Goal: Navigation & Orientation: Find specific page/section

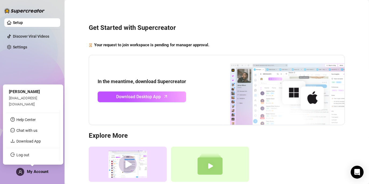
click at [39, 173] on span "My Account" at bounding box center [38, 171] width 22 height 5
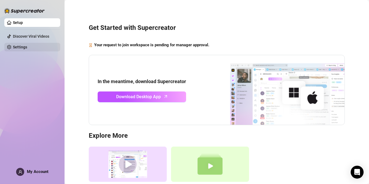
click at [27, 47] on link "Settings" at bounding box center [20, 47] width 14 height 4
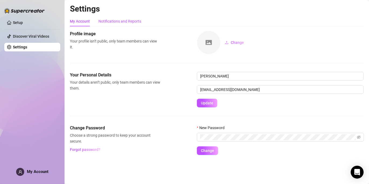
click at [123, 20] on div "Notifications and Reports" at bounding box center [119, 21] width 43 height 6
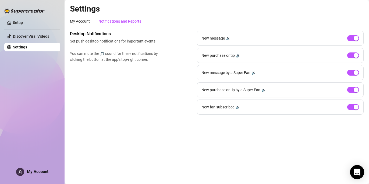
click at [360, 169] on div "Open Intercom Messenger" at bounding box center [357, 172] width 14 height 14
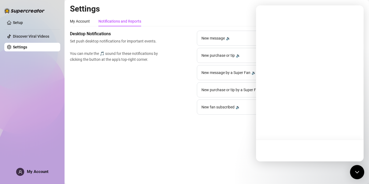
click at [360, 169] on div "Open Intercom Messenger" at bounding box center [357, 172] width 14 height 14
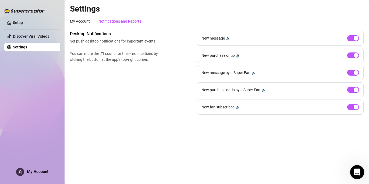
click at [359, 167] on div "Open Intercom Messenger" at bounding box center [356, 171] width 18 height 18
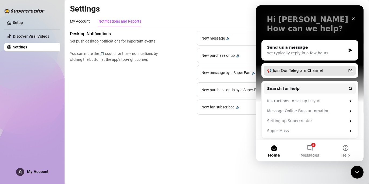
scroll to position [29, 0]
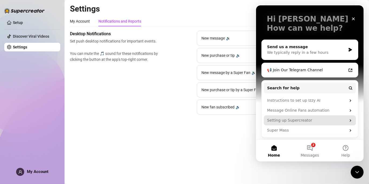
click at [289, 119] on div "Setting up Supercreator" at bounding box center [306, 120] width 79 height 6
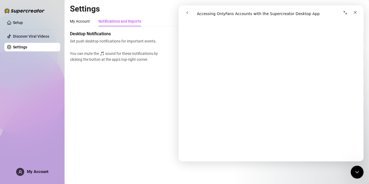
scroll to position [933, 0]
click at [110, 124] on main "Settings My Account Notifications and Reports Profile image Your profile isn’t …" at bounding box center [217, 92] width 304 height 184
click at [105, 107] on div "Desktop Notifications Set push desktop notifications for important events. You …" at bounding box center [217, 73] width 294 height 84
click at [355, 10] on icon "Close" at bounding box center [355, 12] width 4 height 4
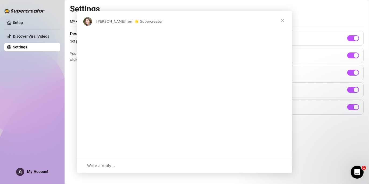
scroll to position [0, 0]
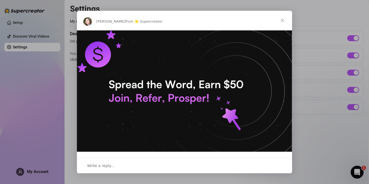
click at [282, 22] on span "Close" at bounding box center [282, 20] width 19 height 19
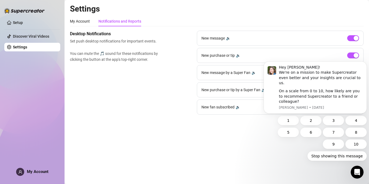
click at [191, 136] on main "Settings My Account Notifications and Reports Profile image Your profile isn’t …" at bounding box center [217, 92] width 304 height 184
click at [82, 24] on div "My Account" at bounding box center [80, 21] width 20 height 6
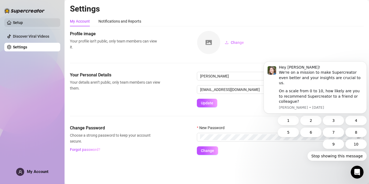
click at [23, 22] on link "Setup" at bounding box center [18, 22] width 10 height 4
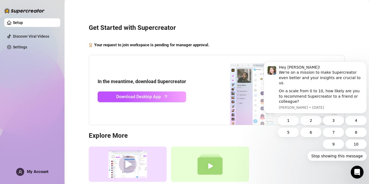
click at [120, 44] on strong "Your request to join workspace is pending for manager approval." at bounding box center [151, 44] width 115 height 5
